Goal: Information Seeking & Learning: Learn about a topic

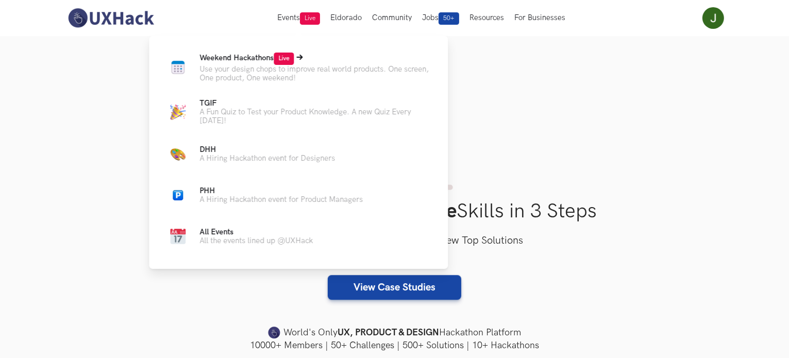
click at [258, 70] on p "Use your design chops to improve real world products. One screen, One product, …" at bounding box center [315, 74] width 232 height 18
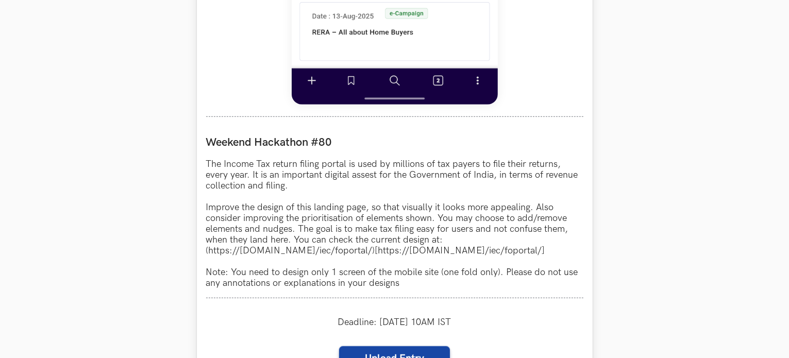
scroll to position [825, 0]
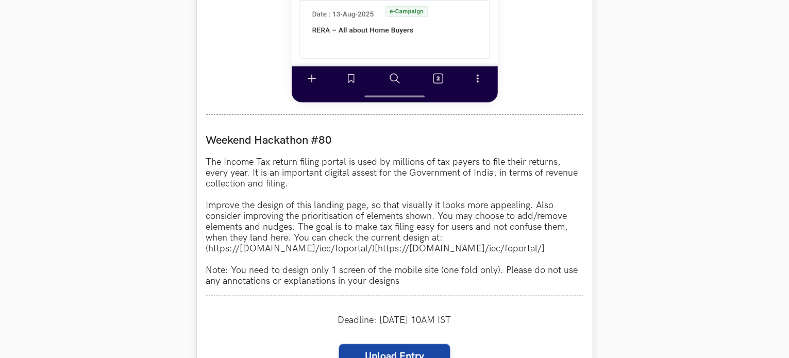
drag, startPoint x: 209, startPoint y: 252, endPoint x: 572, endPoint y: 253, distance: 362.4
click at [572, 253] on p "The Income Tax return filing portal is used by millions of tax payers to file t…" at bounding box center [394, 222] width 377 height 130
copy p "https://[DOMAIN_NAME]/iec/foportal/)[https://[DOMAIN_NAME]/iec/foportal/"
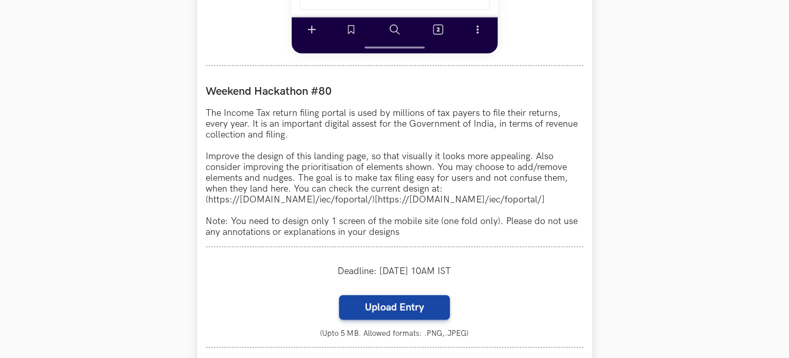
scroll to position [876, 0]
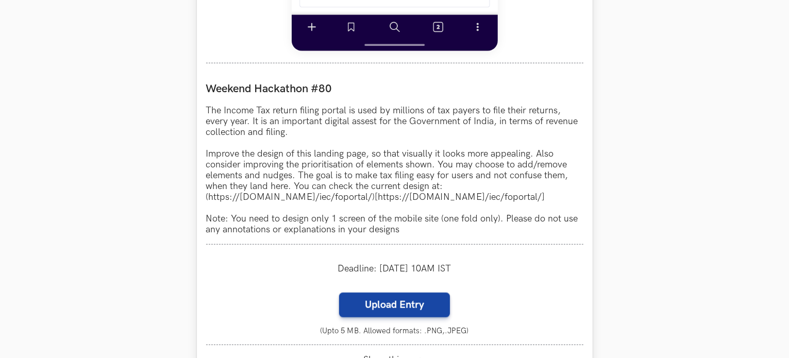
click at [381, 199] on p "The Income Tax return filing portal is used by millions of tax payers to file t…" at bounding box center [394, 170] width 377 height 130
drag, startPoint x: 386, startPoint y: 199, endPoint x: 209, endPoint y: 198, distance: 176.3
click at [209, 198] on p "The Income Tax return filing portal is used by millions of tax payers to file t…" at bounding box center [394, 170] width 377 height 130
copy p "[URL][DOMAIN_NAME]"
click at [395, 198] on p "The Income Tax return filing portal is used by millions of tax payers to file t…" at bounding box center [394, 170] width 377 height 130
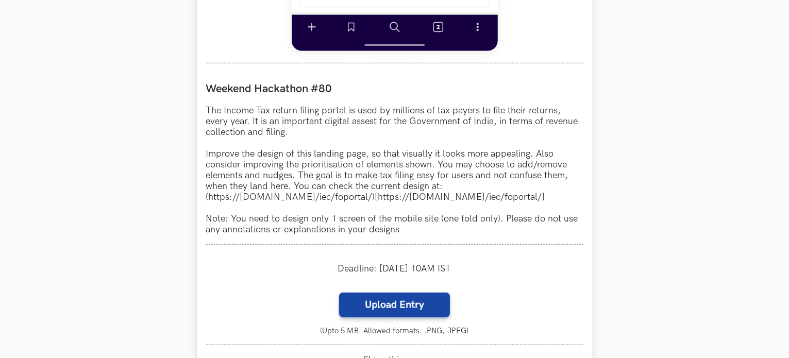
drag, startPoint x: 393, startPoint y: 197, endPoint x: 570, endPoint y: 200, distance: 176.8
click at [570, 200] on p "The Income Tax return filing portal is used by millions of tax payers to file t…" at bounding box center [394, 170] width 377 height 130
copy p "[URL][DOMAIN_NAME]"
click at [318, 218] on p "The Income Tax return filing portal is used by millions of tax payers to file t…" at bounding box center [394, 170] width 377 height 130
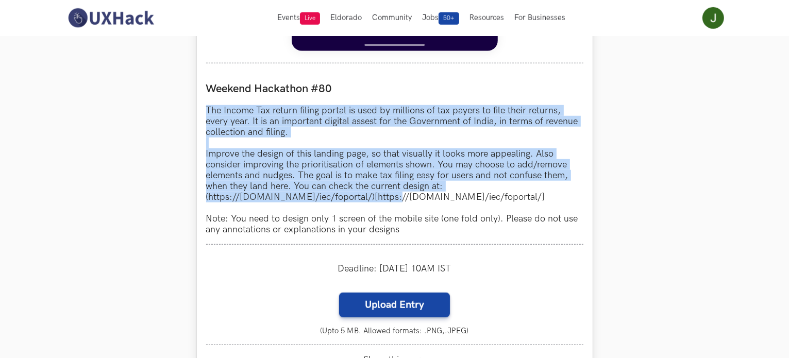
drag, startPoint x: 207, startPoint y: 111, endPoint x: 390, endPoint y: 195, distance: 201.1
click at [390, 195] on p "The Income Tax return filing portal is used by millions of tax payers to file t…" at bounding box center [394, 170] width 377 height 130
copy p "The Income Tax return filing portal is used by millions of tax payers to file t…"
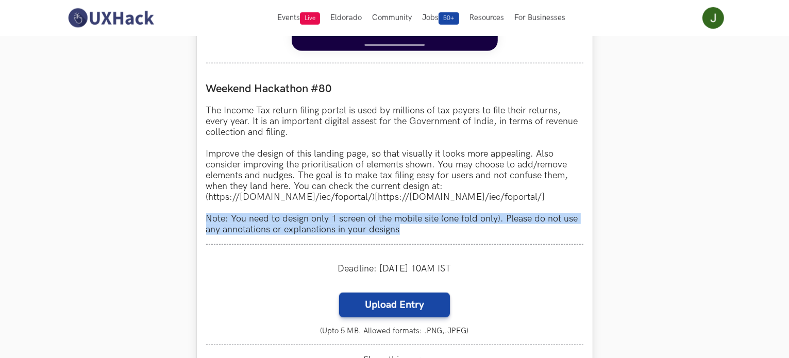
drag, startPoint x: 208, startPoint y: 220, endPoint x: 404, endPoint y: 230, distance: 196.7
click at [404, 230] on p "The Income Tax return filing portal is used by millions of tax payers to file t…" at bounding box center [394, 170] width 377 height 130
copy p "Note: You need to design only 1 screen of the mobile site (one fold only). Plea…"
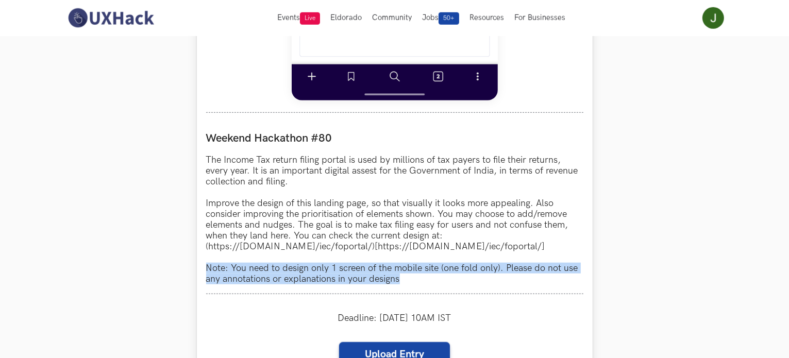
scroll to position [825, 0]
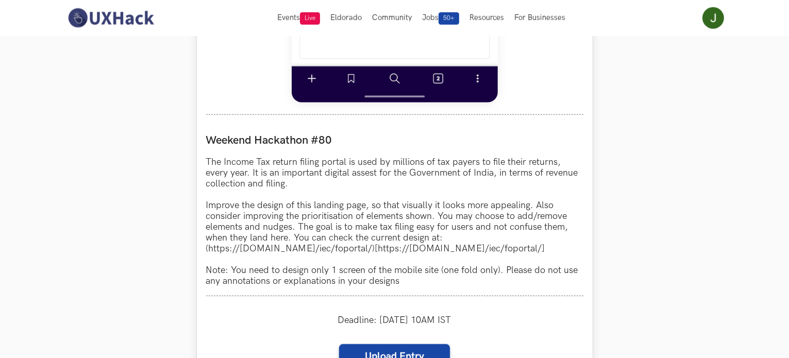
click at [254, 158] on p "The Income Tax return filing portal is used by millions of tax payers to file t…" at bounding box center [394, 222] width 377 height 130
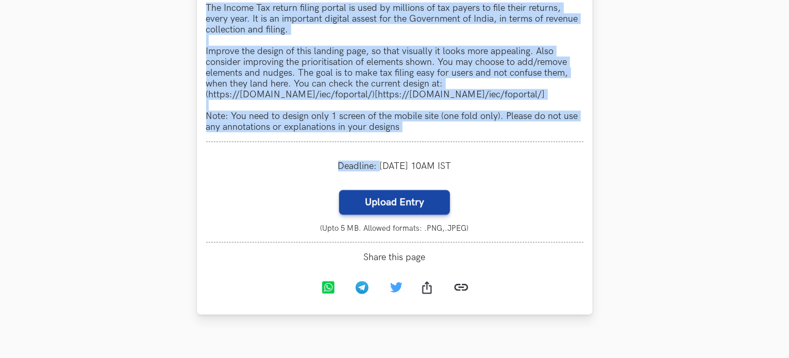
scroll to position [979, 0]
drag, startPoint x: 207, startPoint y: 140, endPoint x: 424, endPoint y: 126, distance: 217.4
click at [424, 126] on div "Weekend Hackathon #80 The Income Tax return filing portal is used by millions o…" at bounding box center [394, 56] width 377 height 172
copy div "Weekend Hackathon #80 The Income Tax return filing portal is used by millions o…"
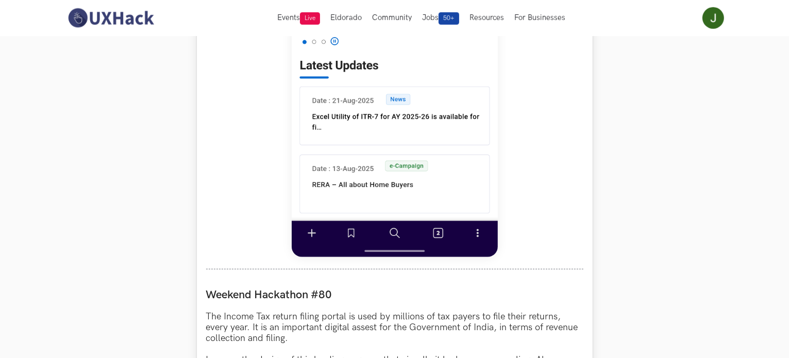
click at [577, 159] on div at bounding box center [394, 30] width 377 height 480
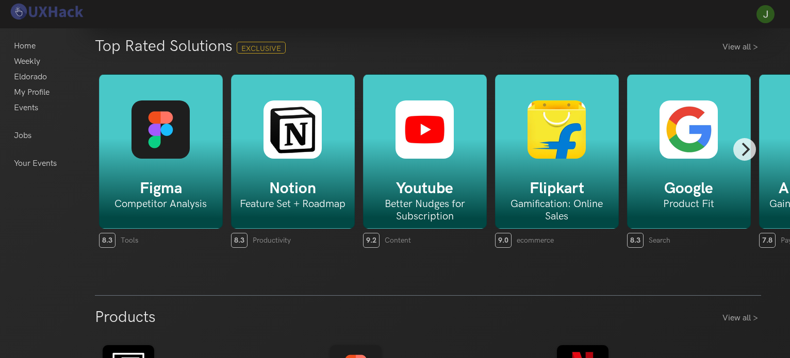
scroll to position [206, 0]
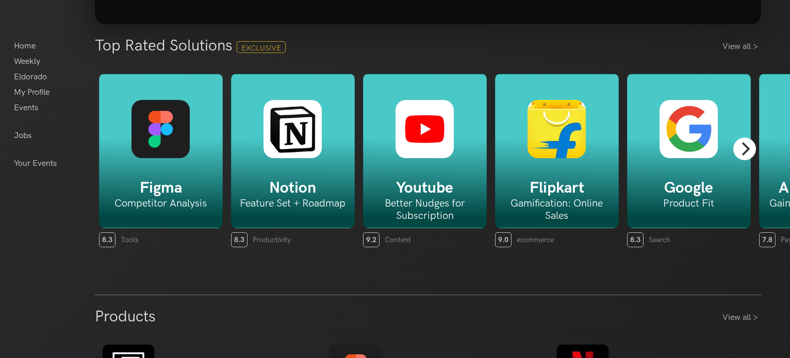
click at [744, 152] on icon "Next" at bounding box center [745, 148] width 8 height 13
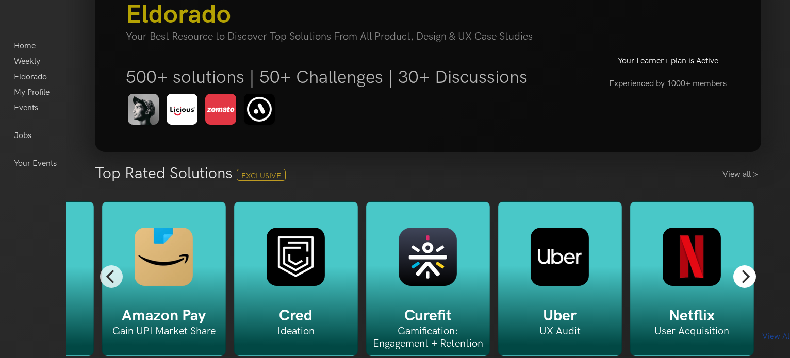
scroll to position [52, 0]
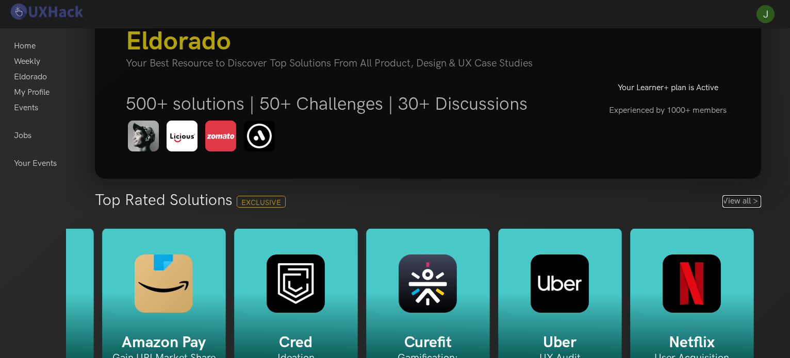
click at [738, 199] on link "View all >" at bounding box center [741, 201] width 39 height 12
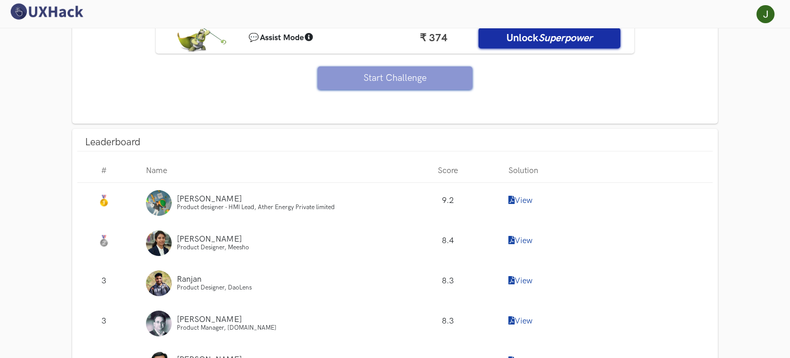
scroll to position [872, 0]
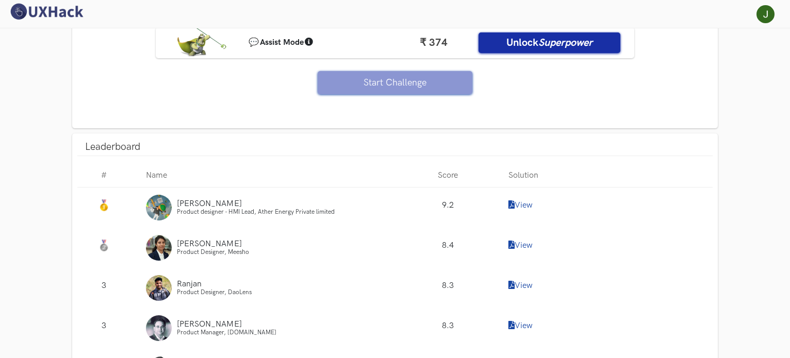
click at [521, 207] on link "View" at bounding box center [520, 206] width 24 height 10
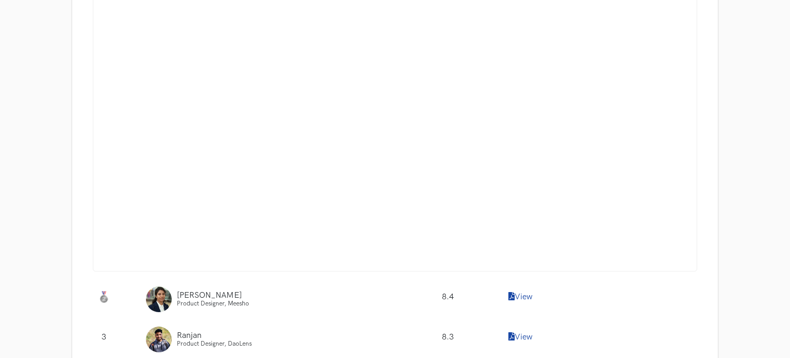
scroll to position [1129, 0]
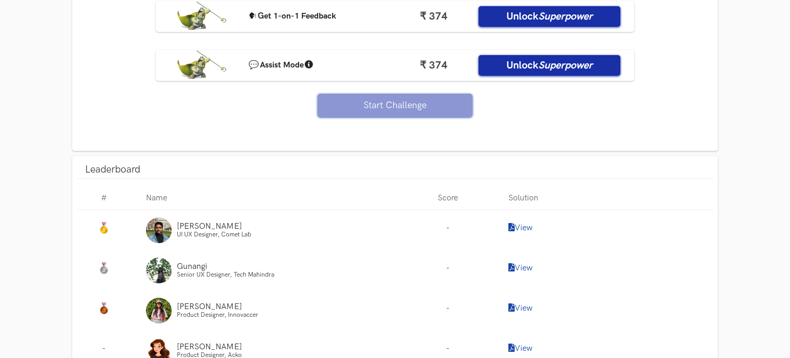
scroll to position [971, 0]
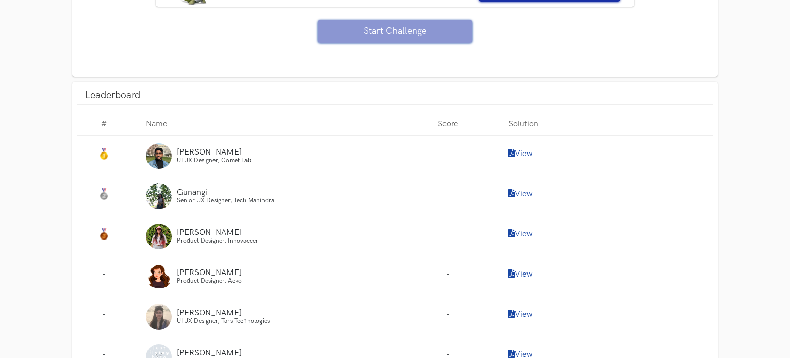
click at [525, 150] on link "View" at bounding box center [520, 154] width 24 height 10
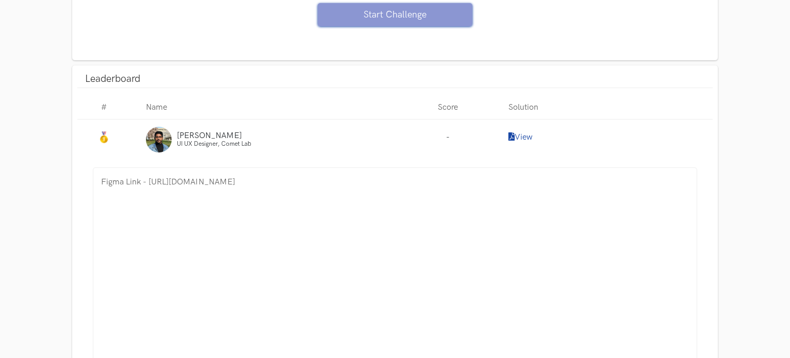
scroll to position [1023, 0]
